Goal: Information Seeking & Learning: Find specific page/section

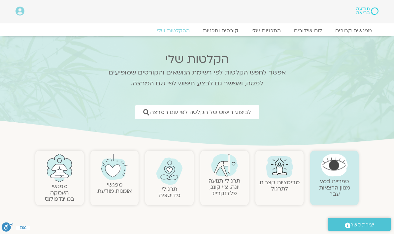
click at [234, 112] on span "לביצוע חיפוש של הקלטה לפי שם המרצה" at bounding box center [200, 112] width 101 height 6
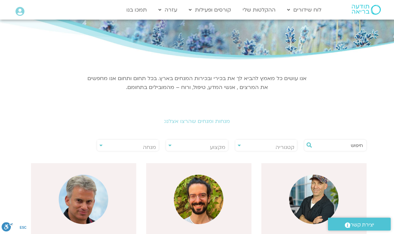
scroll to position [47, 0]
click at [348, 143] on input "text" at bounding box center [338, 145] width 49 height 11
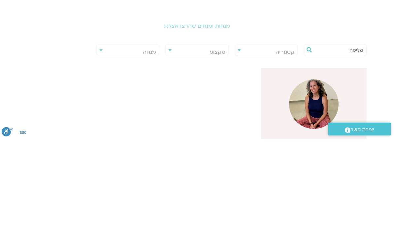
type input "מליסה"
click at [322, 175] on img at bounding box center [313, 199] width 49 height 49
click at [323, 175] on img at bounding box center [313, 199] width 49 height 49
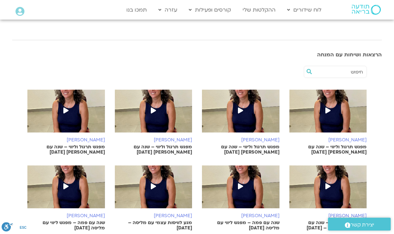
scroll to position [92, 0]
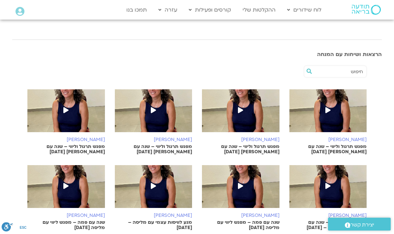
click at [341, 111] on img at bounding box center [328, 114] width 78 height 49
